Goal: Task Accomplishment & Management: Manage account settings

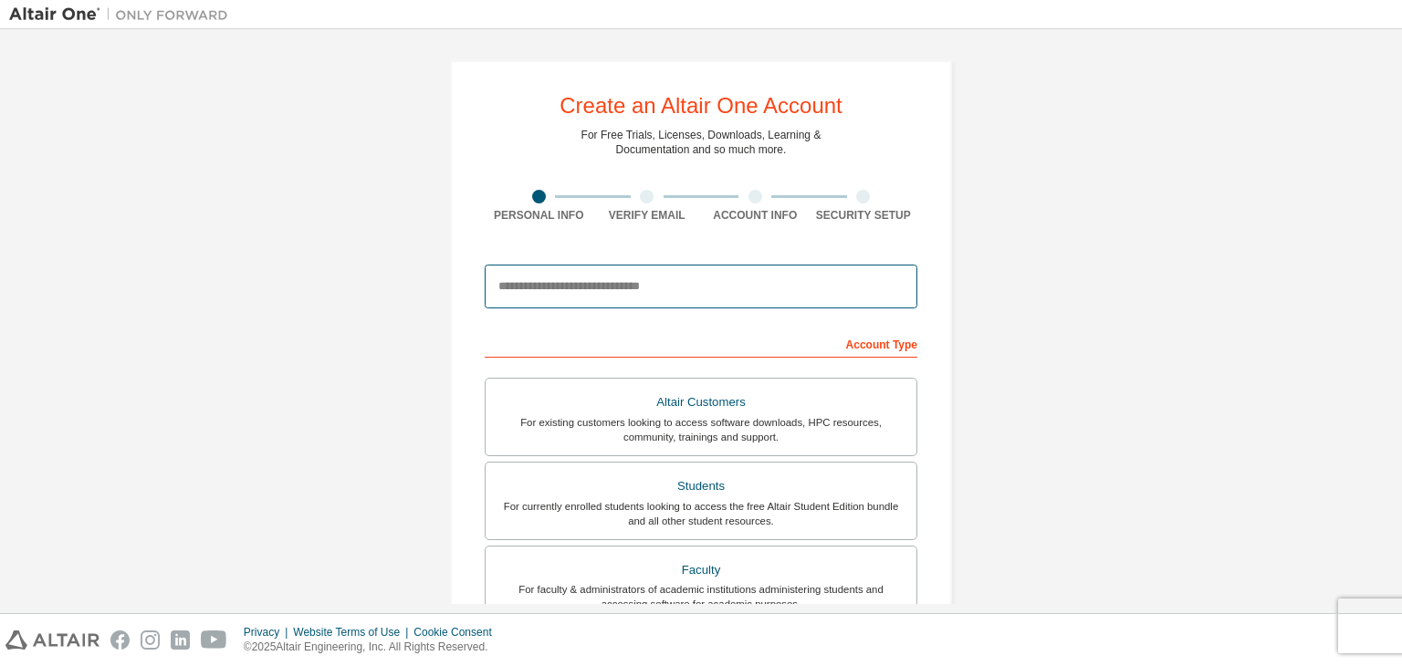
click at [640, 286] on input "email" at bounding box center [701, 287] width 433 height 44
type input "**********"
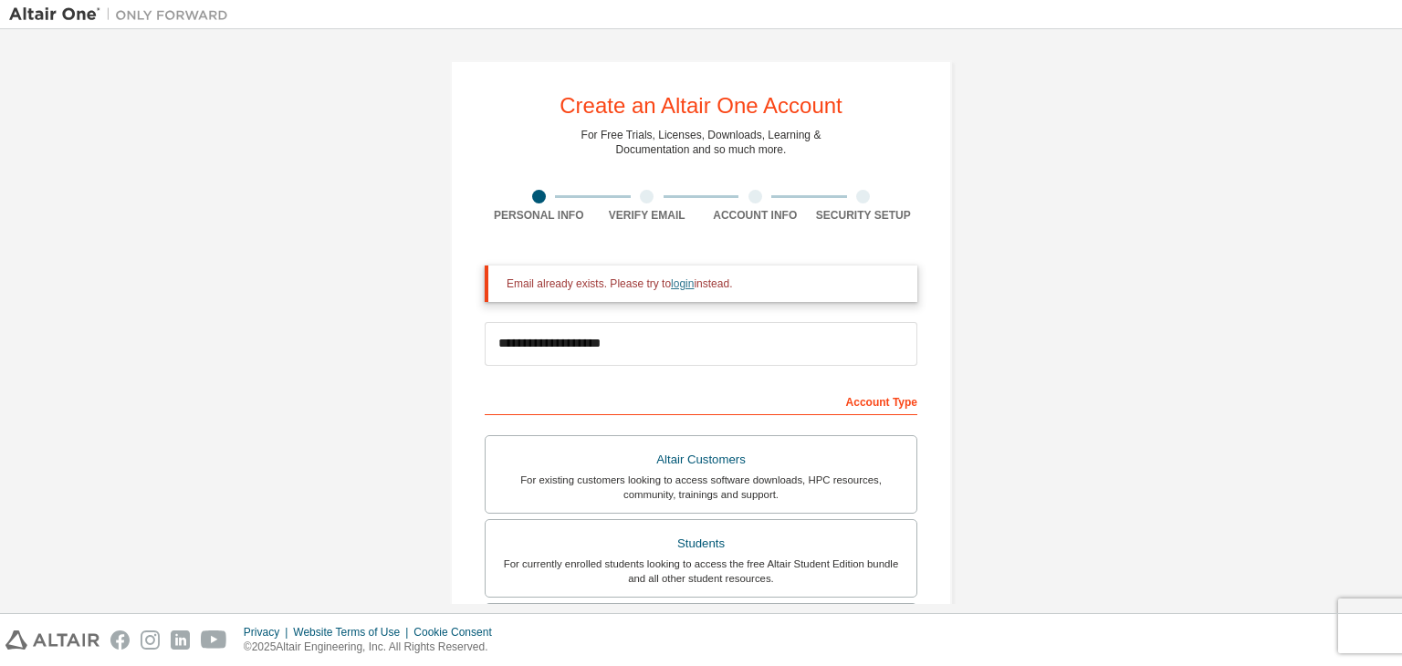
click at [672, 279] on link "login" at bounding box center [682, 284] width 23 height 13
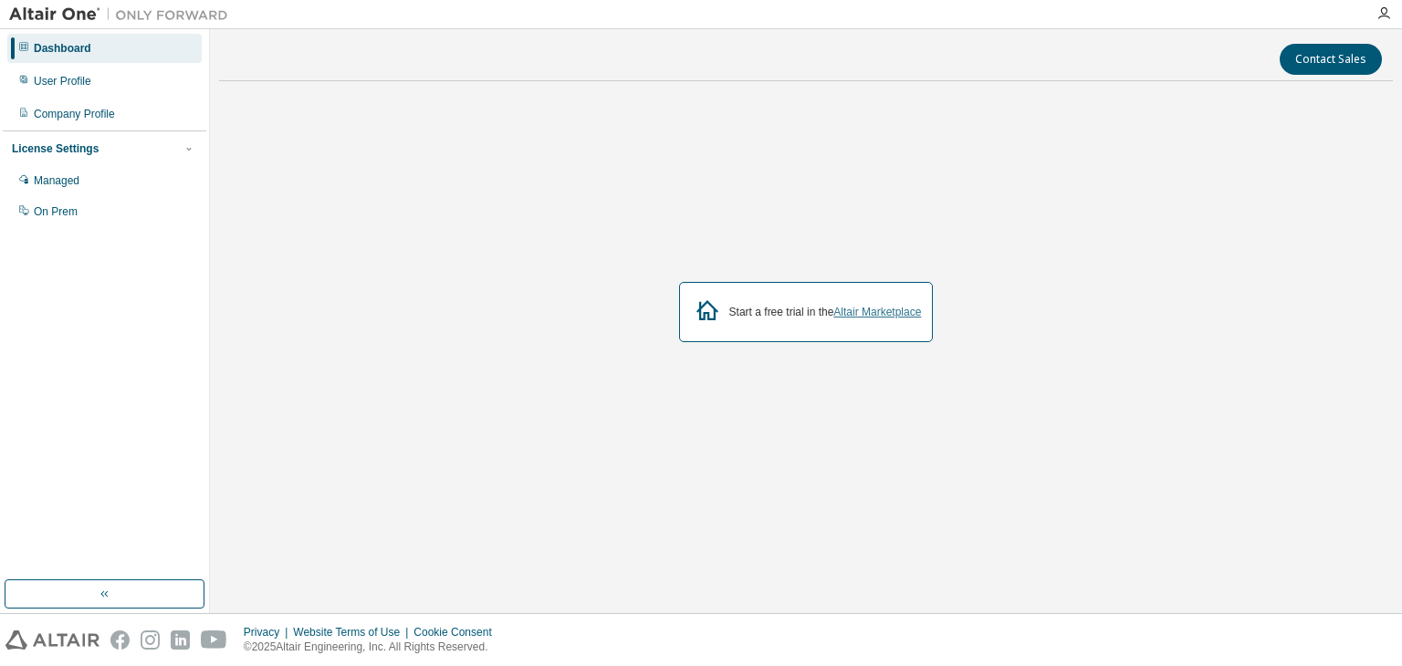
click at [870, 315] on link "Altair Marketplace" at bounding box center [877, 312] width 88 height 13
